Goal: Task Accomplishment & Management: Manage account settings

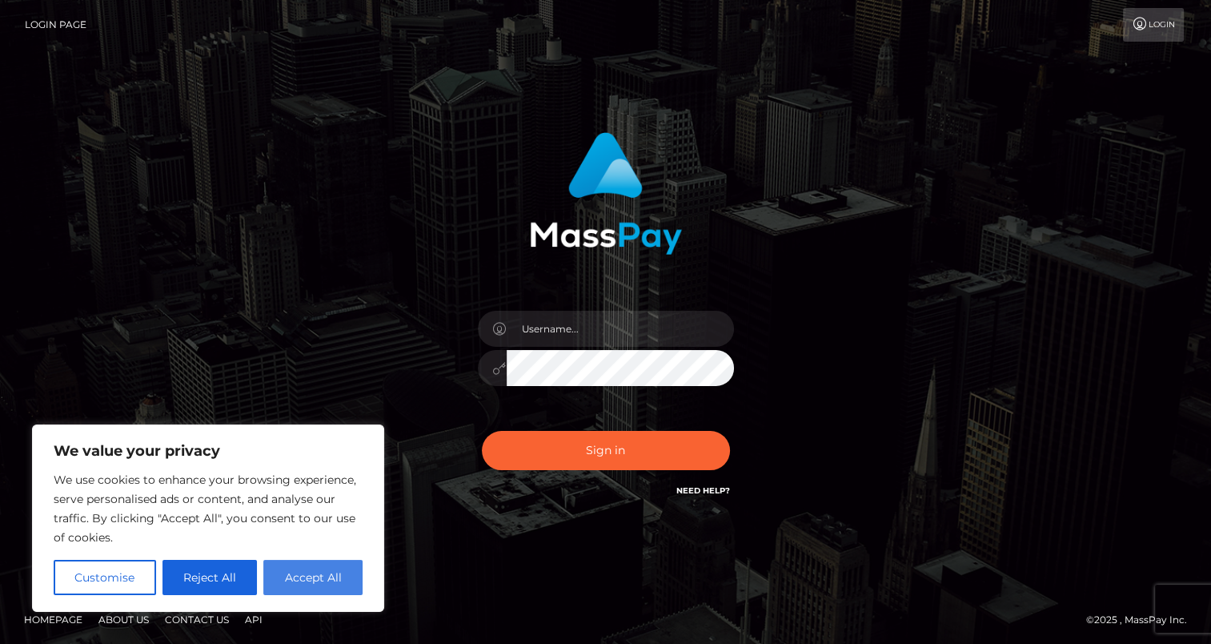
click at [309, 584] on button "Accept All" at bounding box center [312, 576] width 99 height 35
checkbox input "true"
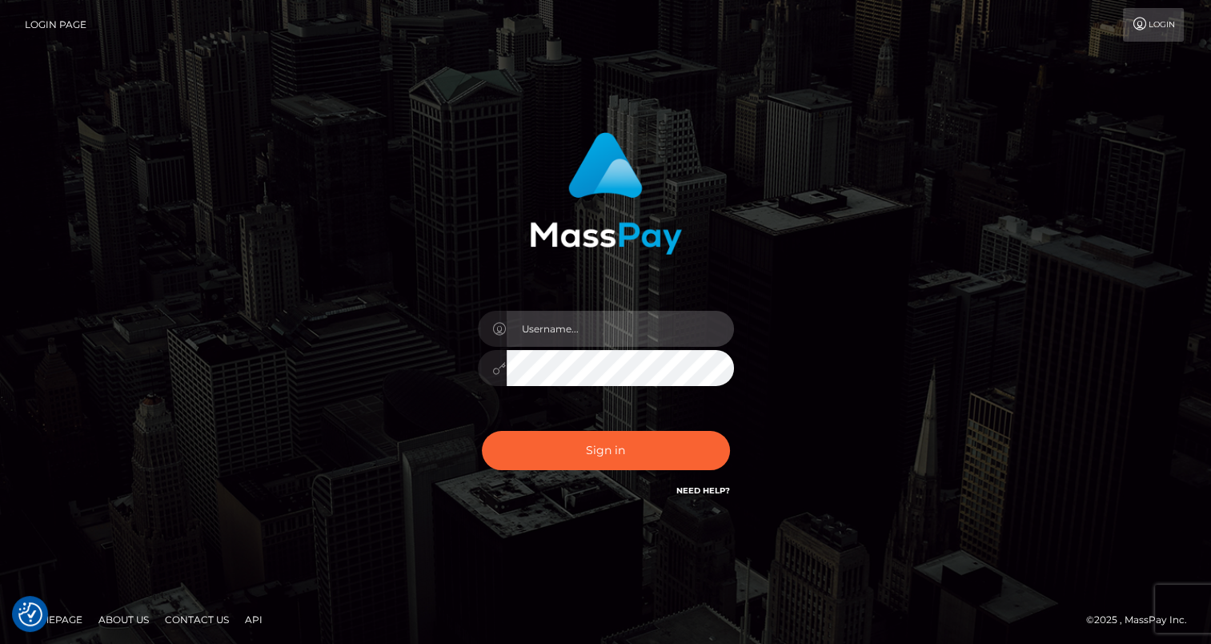
click at [551, 331] on input "text" at bounding box center [620, 329] width 227 height 36
type input "robertv.gonzalez97@gmail.com"
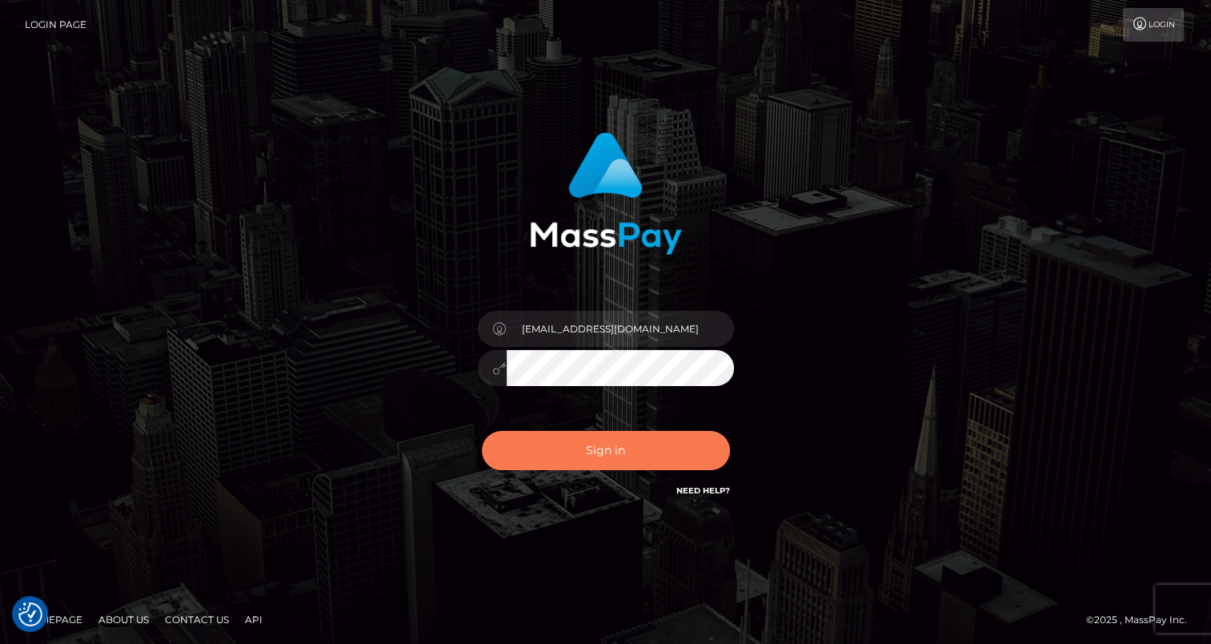
click at [582, 444] on button "Sign in" at bounding box center [606, 450] width 248 height 39
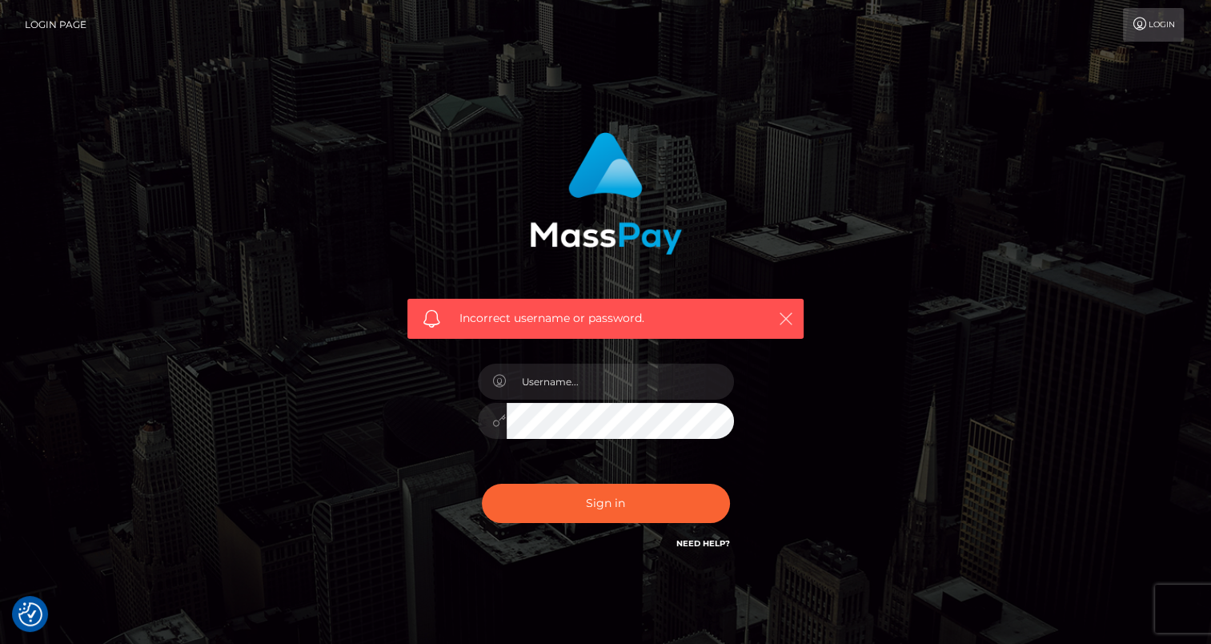
click at [784, 311] on icon "button" at bounding box center [786, 319] width 16 height 16
click at [788, 320] on icon "button" at bounding box center [786, 319] width 16 height 16
click at [554, 379] on input "text" at bounding box center [620, 381] width 227 height 36
type input "robertv.gonzalez97@gmail.com"
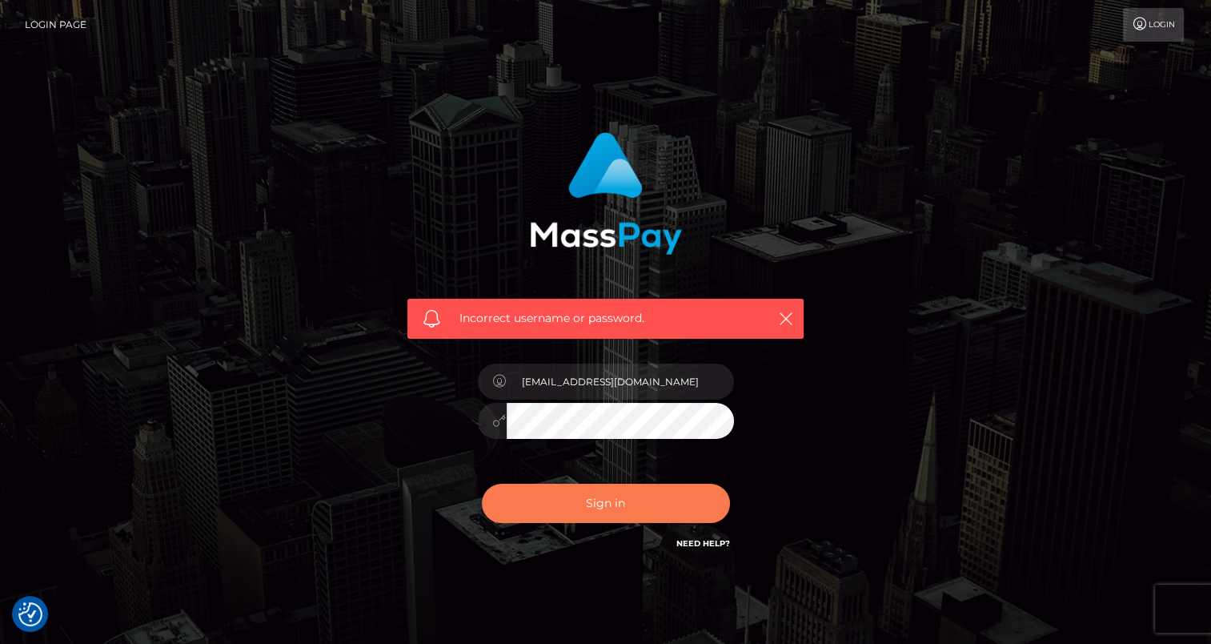
click at [602, 505] on button "Sign in" at bounding box center [606, 502] width 248 height 39
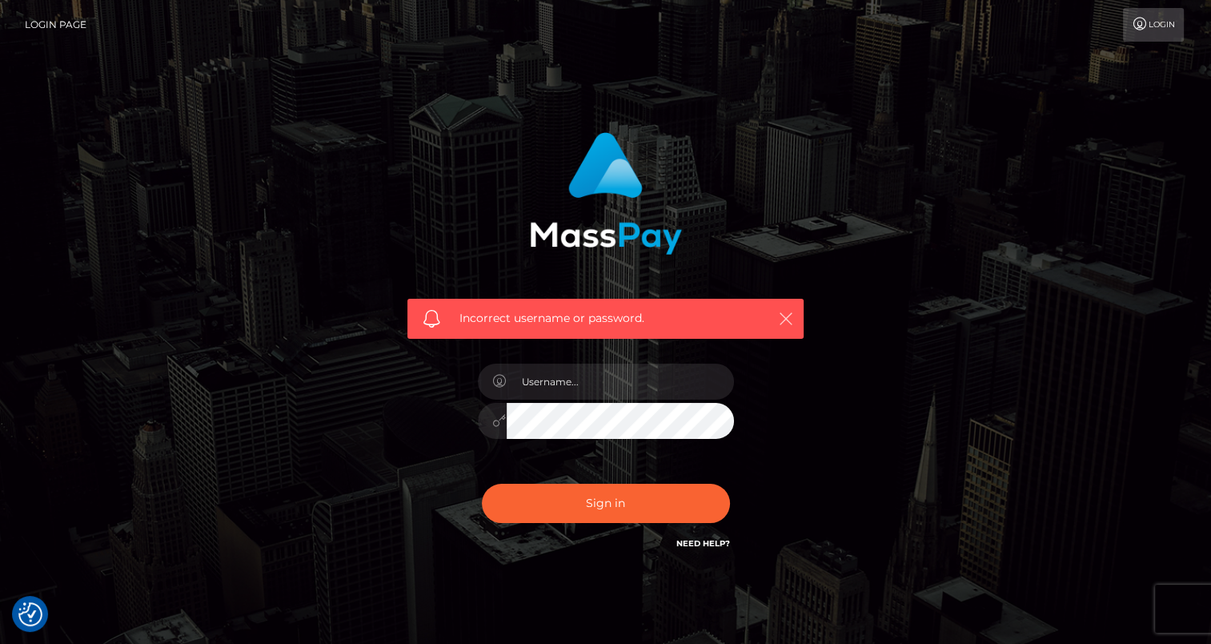
click at [789, 320] on icon "button" at bounding box center [786, 319] width 16 height 16
click at [789, 319] on icon "button" at bounding box center [786, 319] width 16 height 16
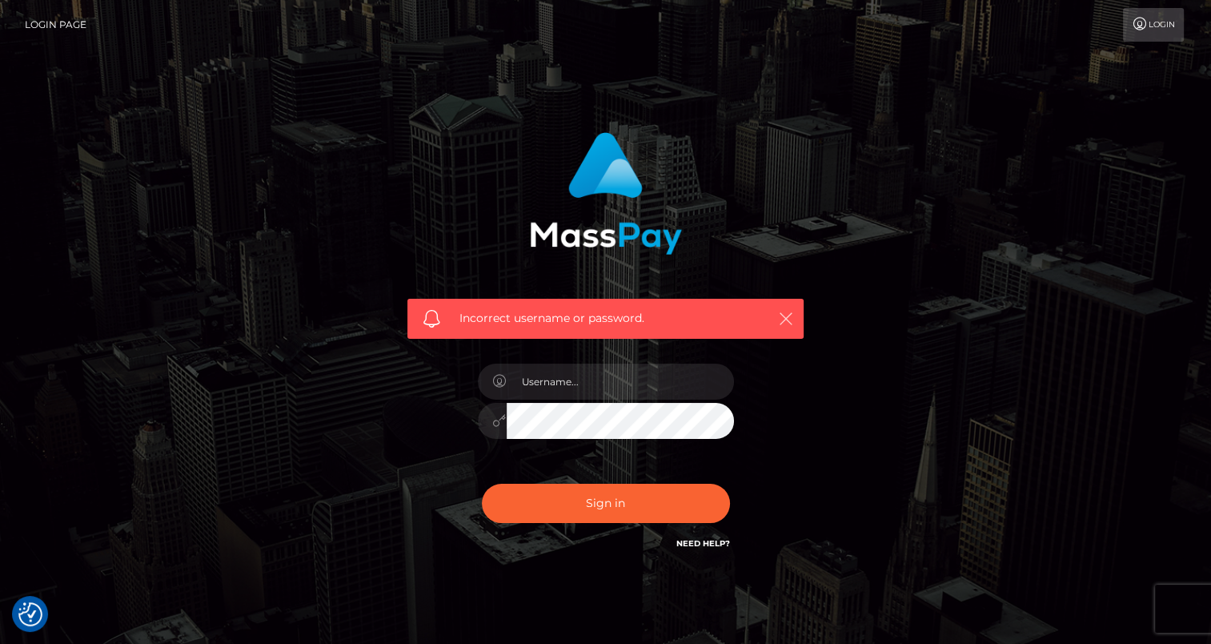
click at [789, 319] on icon "button" at bounding box center [786, 319] width 16 height 16
click at [1168, 28] on link "Login" at bounding box center [1153, 25] width 61 height 34
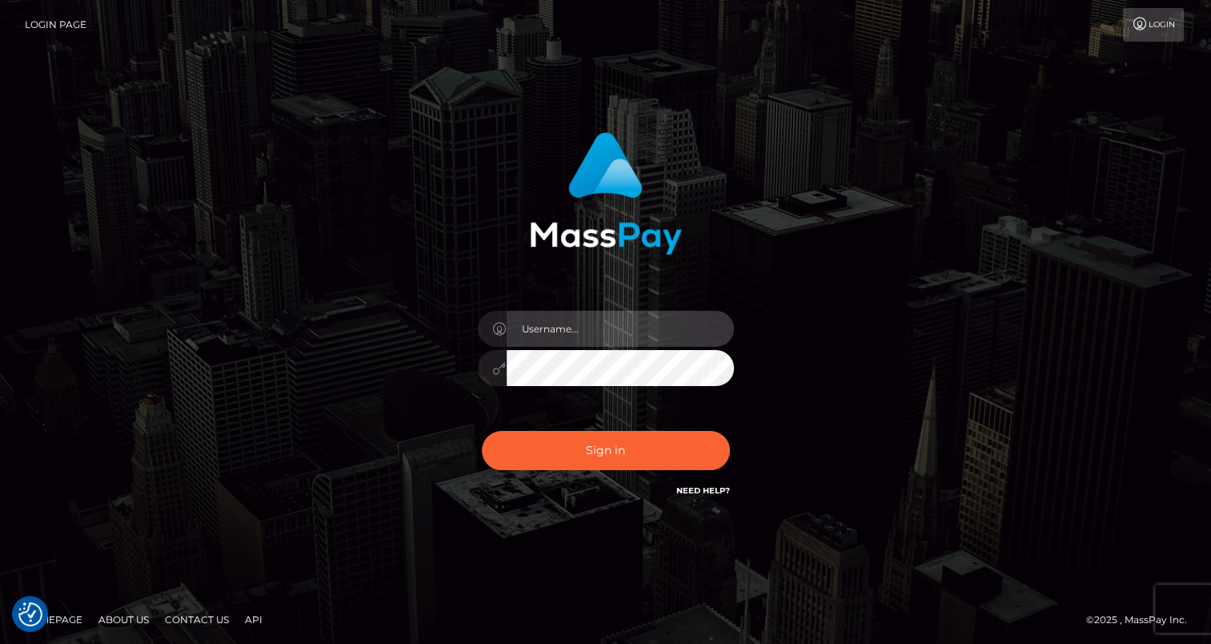
click at [543, 335] on input "text" at bounding box center [620, 329] width 227 height 36
type input "robertv.gonzalez97@gmail.com"
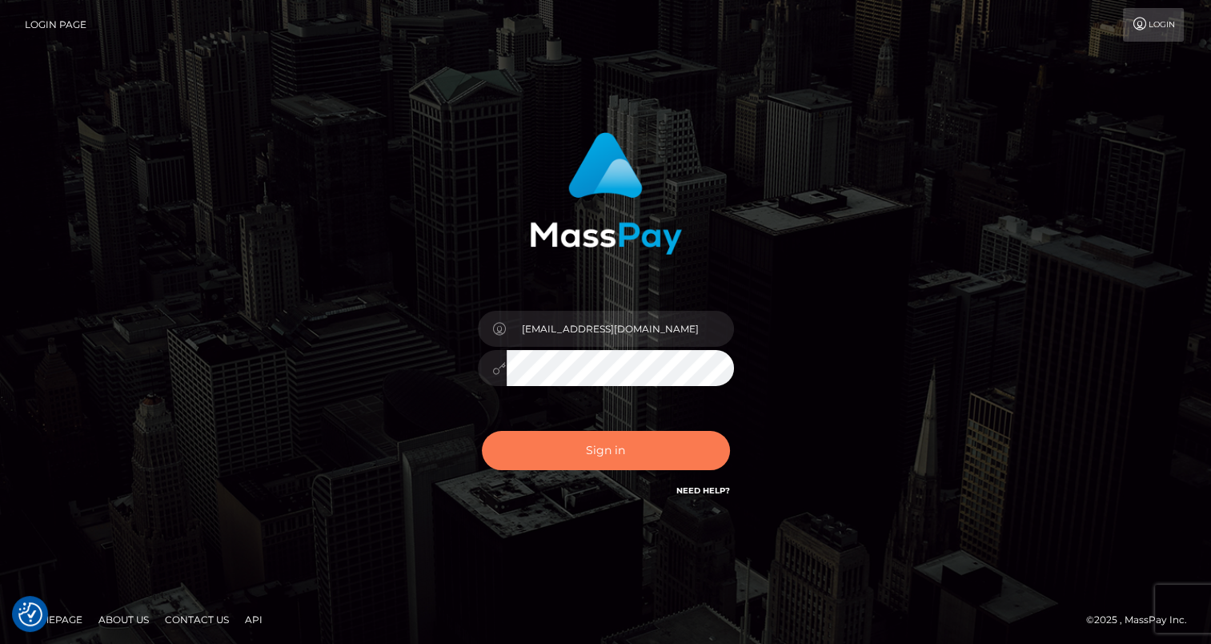
click at [611, 455] on button "Sign in" at bounding box center [606, 450] width 248 height 39
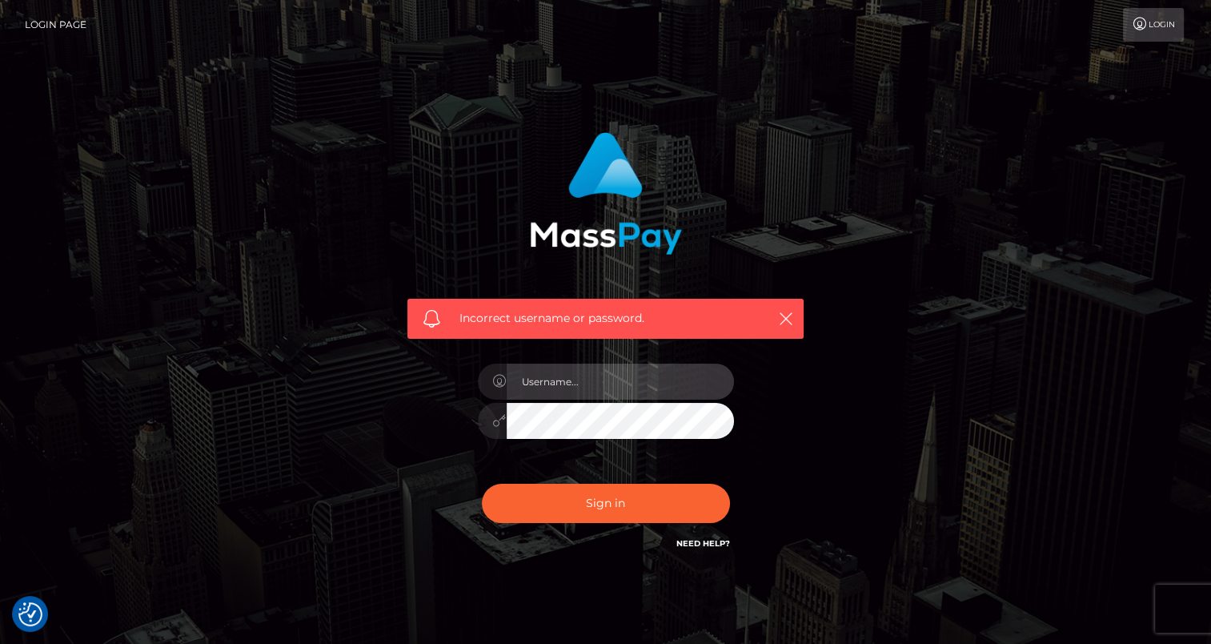
click at [582, 391] on input "text" at bounding box center [620, 381] width 227 height 36
type input "robertv.gonzalez97@gmail.com"
click at [792, 311] on icon "button" at bounding box center [786, 319] width 16 height 16
click at [788, 323] on icon "button" at bounding box center [786, 319] width 16 height 16
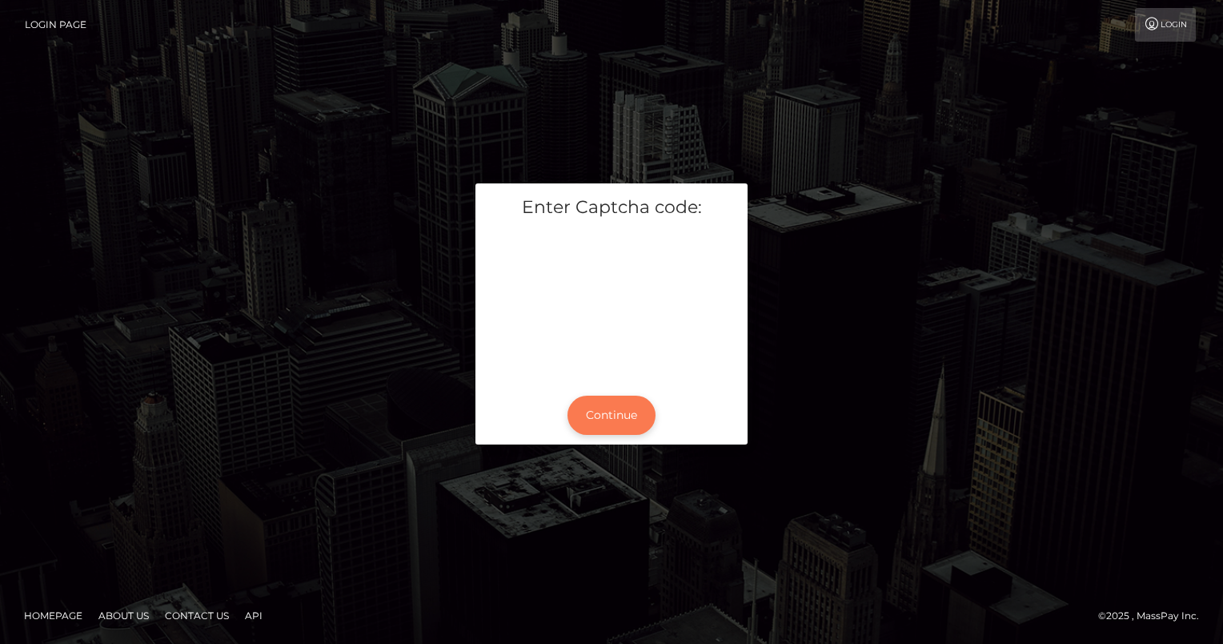
click at [613, 421] on button "Continue" at bounding box center [611, 414] width 88 height 39
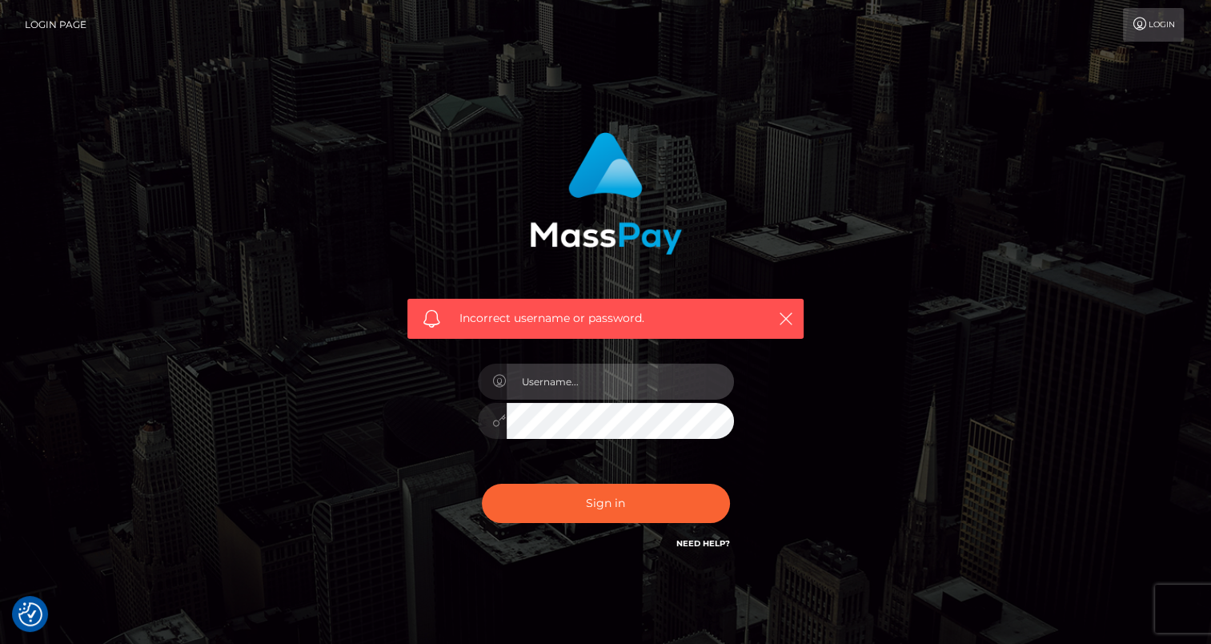
click at [583, 390] on input "text" at bounding box center [620, 381] width 227 height 36
type input "[EMAIL_ADDRESS][DOMAIN_NAME]"
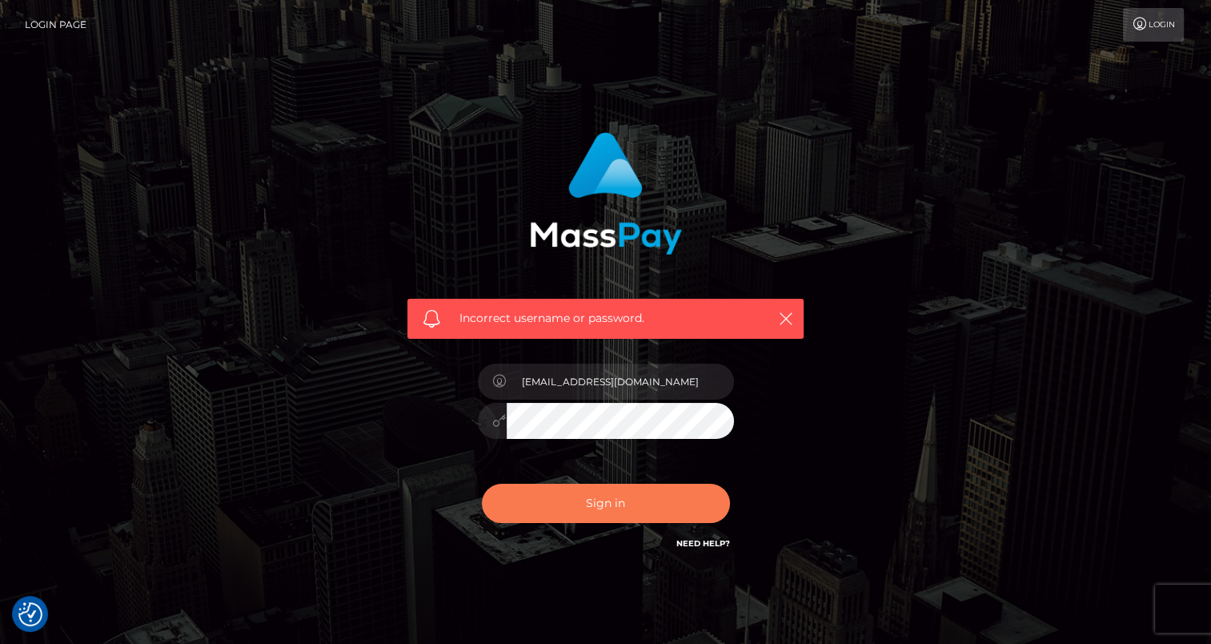
click at [605, 506] on button "Sign in" at bounding box center [606, 502] width 248 height 39
